Goal: Information Seeking & Learning: Learn about a topic

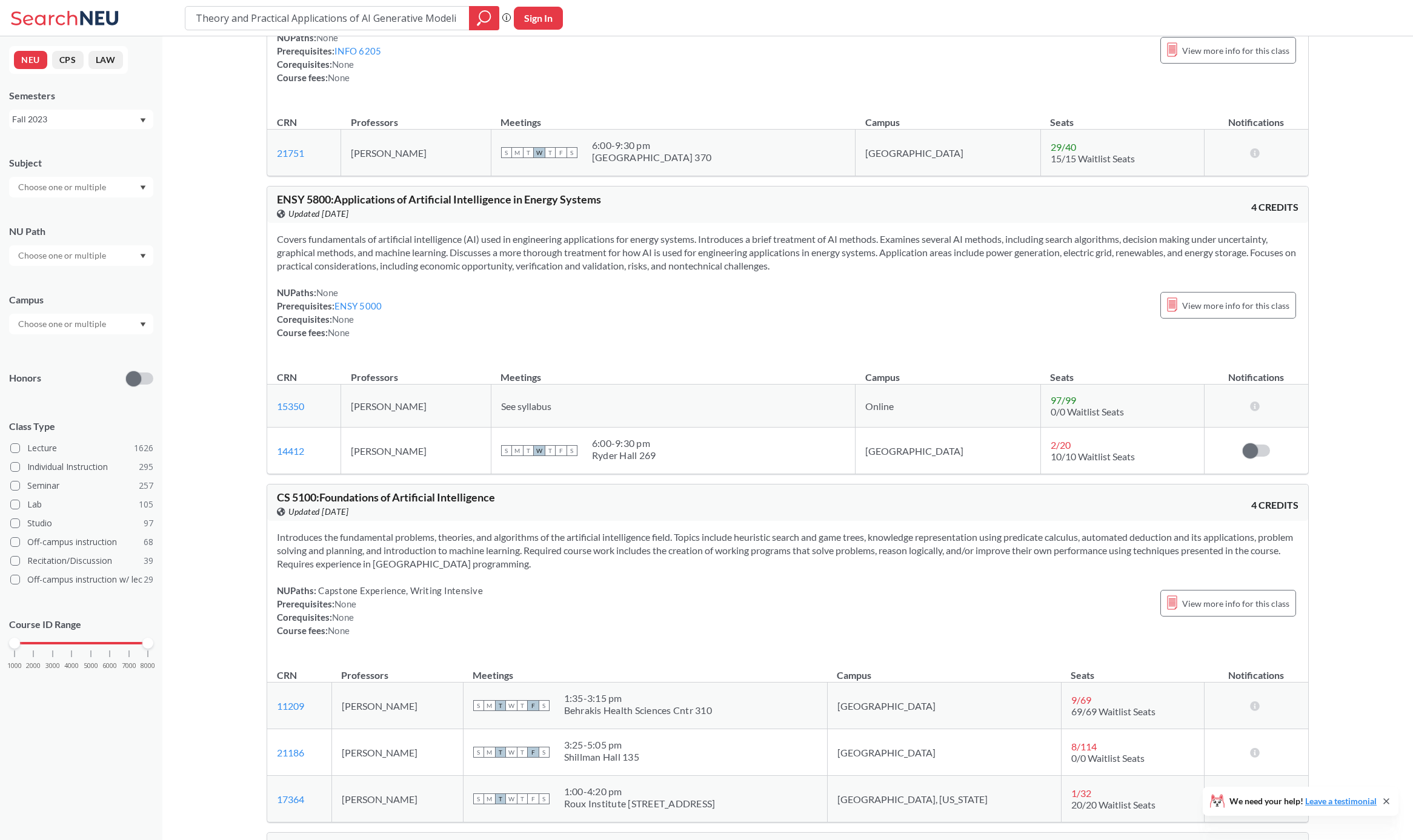
click at [118, 119] on div "Fall 2023" at bounding box center [75, 119] width 127 height 13
click at [41, 146] on span "Fall 2025" at bounding box center [34, 146] width 38 height 13
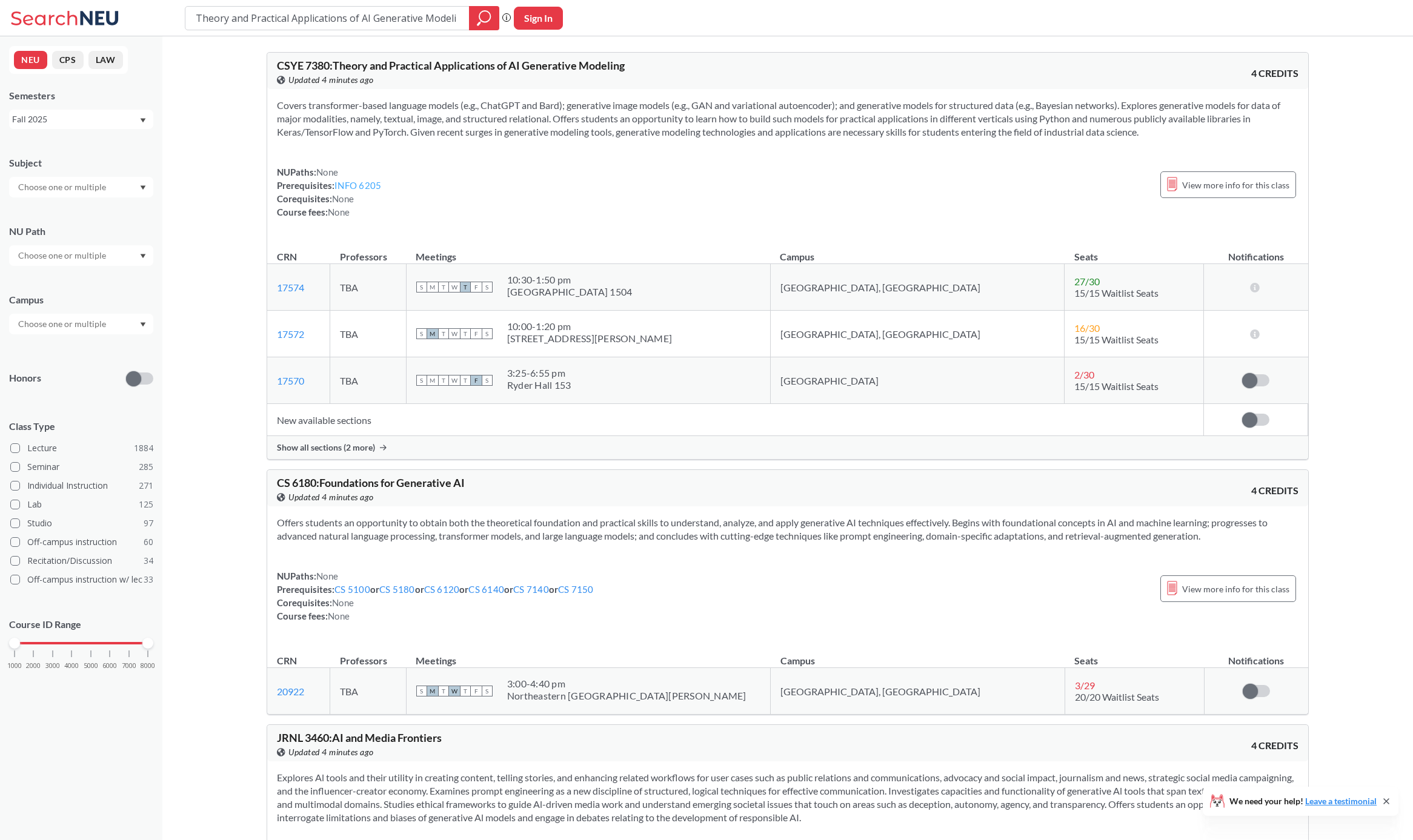
click at [373, 182] on link "INFO 6205" at bounding box center [358, 185] width 47 height 11
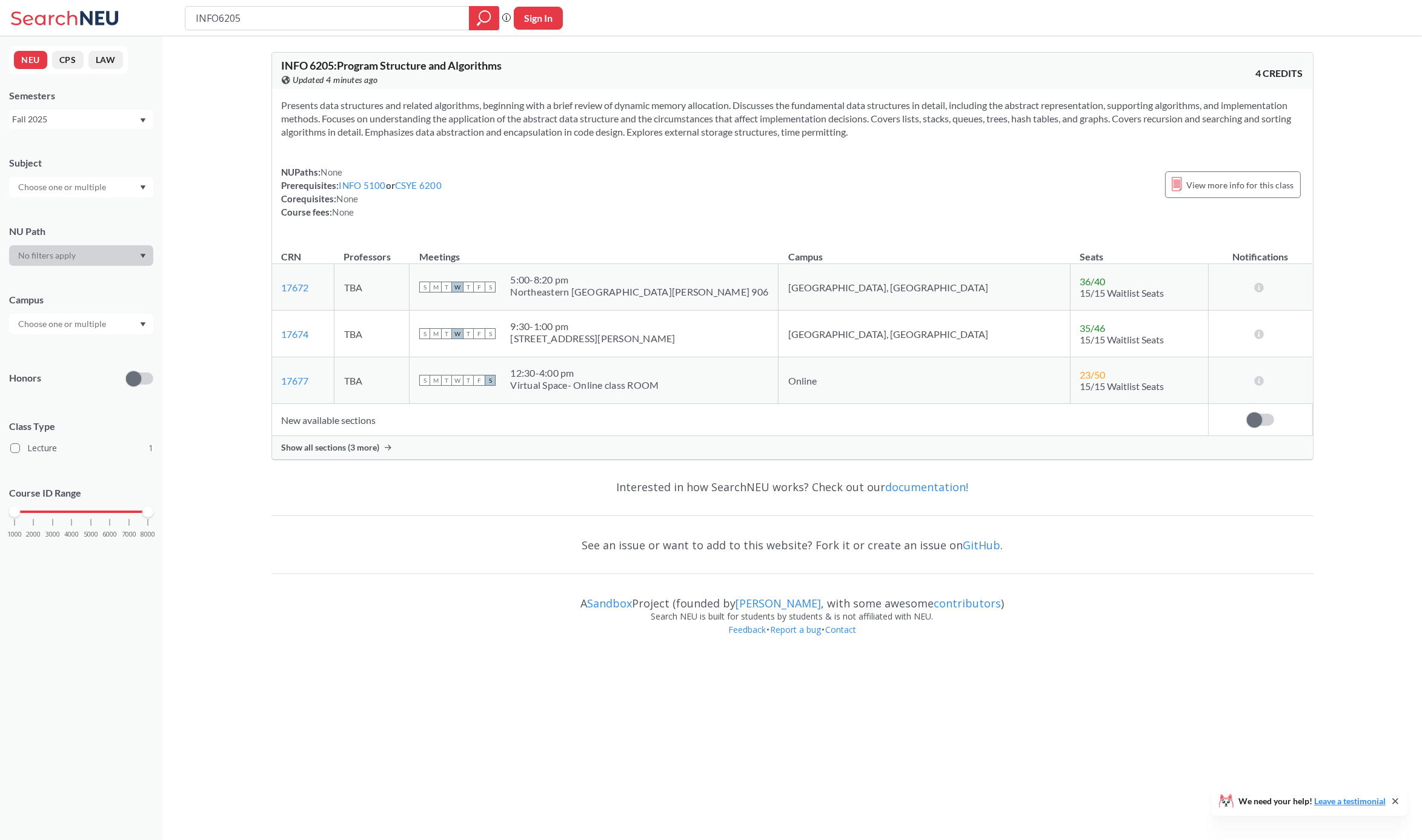
type input "Theory and Practical Applications of AI Generative Modeling"
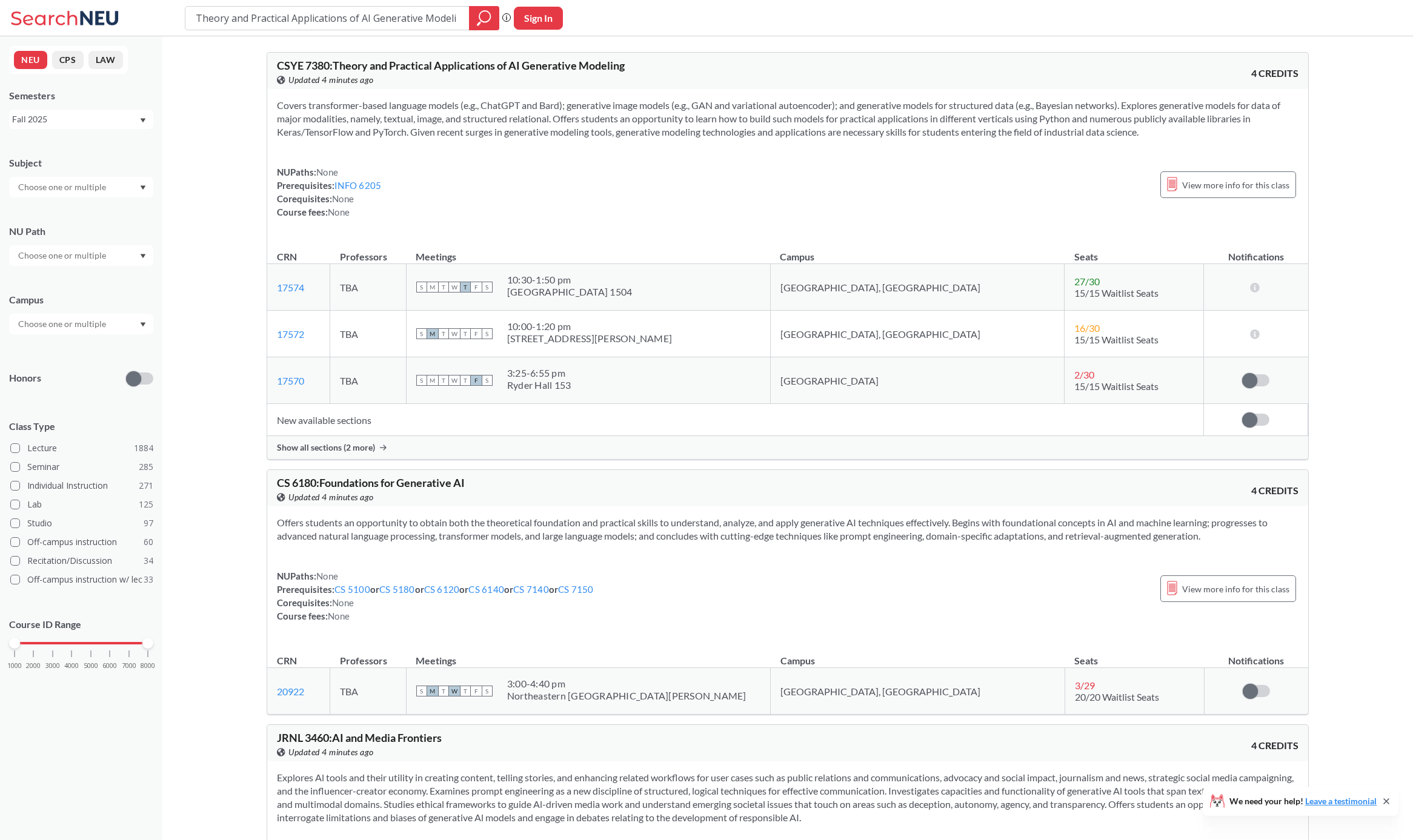
click at [366, 444] on span "Show all sections (2 more)" at bounding box center [326, 447] width 98 height 11
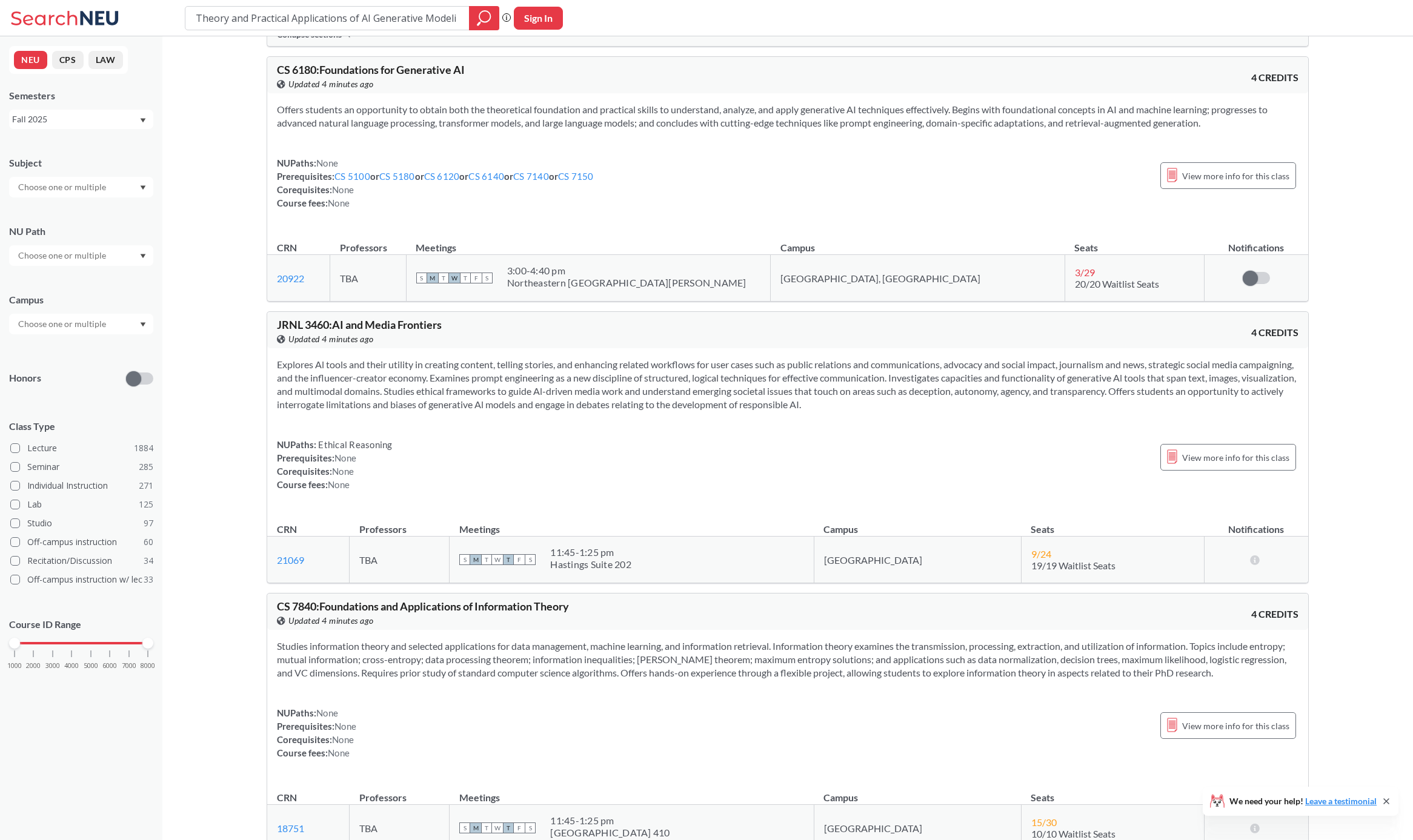
scroll to position [666, 0]
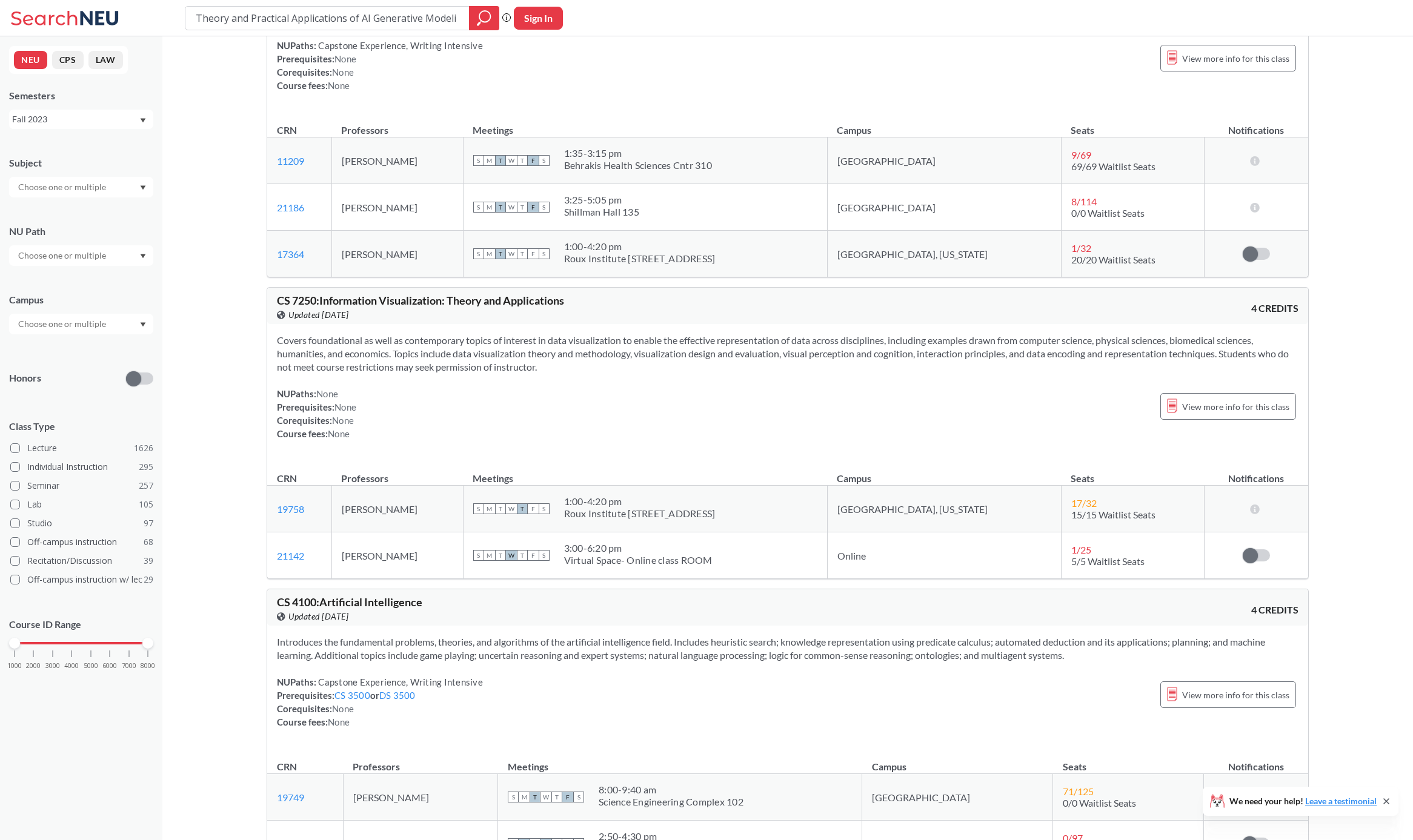
scroll to position [121, 0]
